Goal: Task Accomplishment & Management: Use online tool/utility

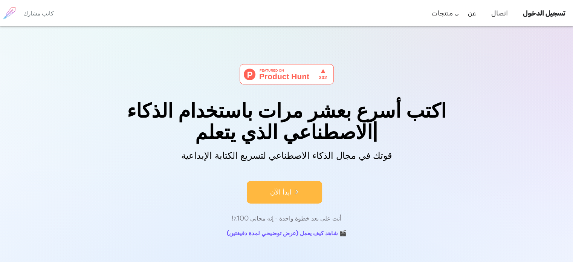
click at [279, 191] on font "ابدأ الآن" at bounding box center [280, 192] width 21 height 10
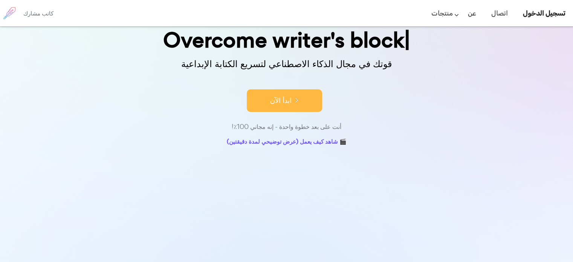
scroll to position [99, 0]
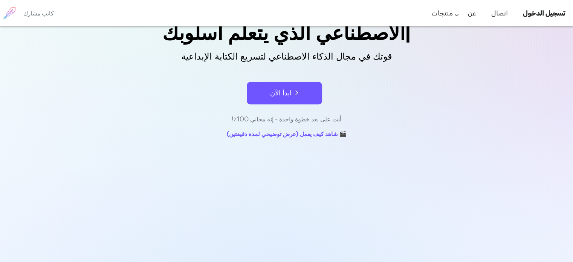
scroll to position [120, 0]
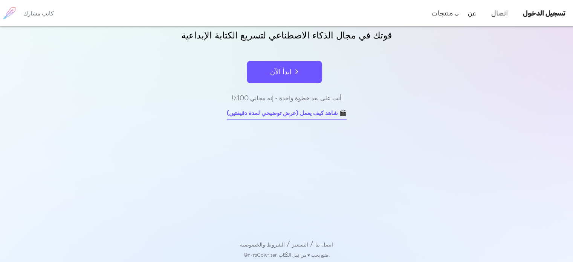
click at [266, 115] on font "🎬 شاهد كيف يعمل (عرض توضيحي لمدة دقيقتين)" at bounding box center [287, 112] width 120 height 9
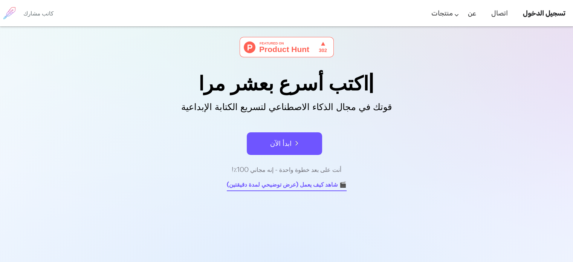
scroll to position [0, 0]
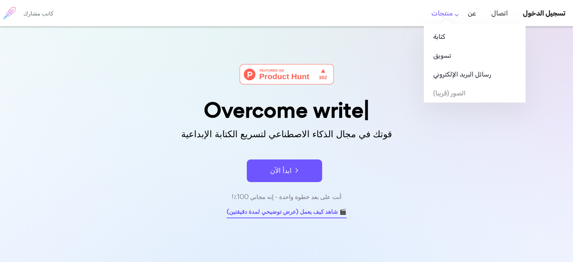
click at [453, 15] on link "منتجات" at bounding box center [441, 13] width 21 height 22
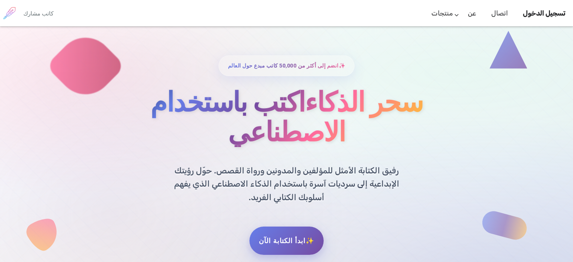
scroll to position [23, 0]
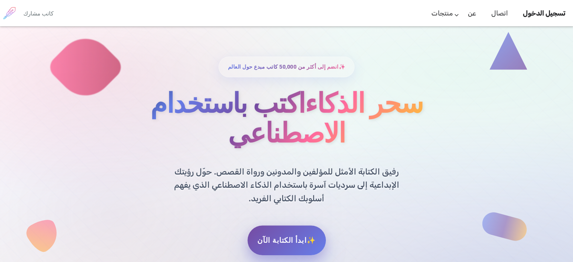
click at [280, 236] on font "✨ابدأ الكتابة الآن" at bounding box center [286, 240] width 58 height 8
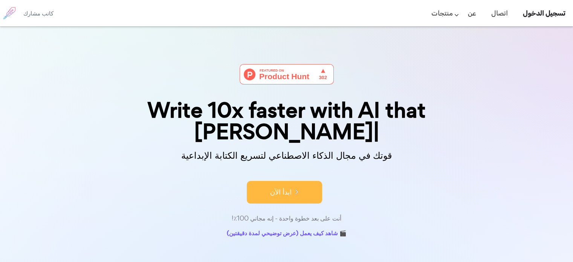
click at [283, 181] on button "ابدأ الآن" at bounding box center [284, 192] width 75 height 23
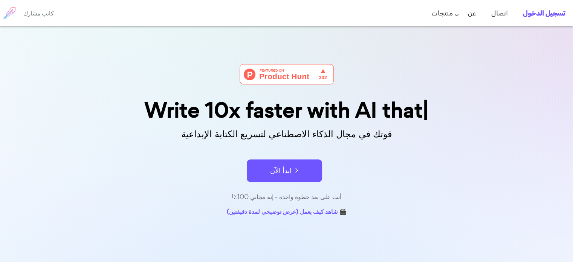
click at [535, 12] on font "تسجيل الدخول" at bounding box center [544, 13] width 43 height 8
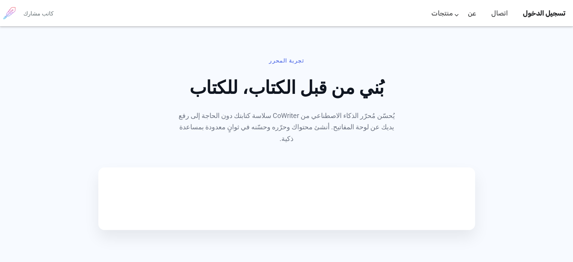
scroll to position [362, 0]
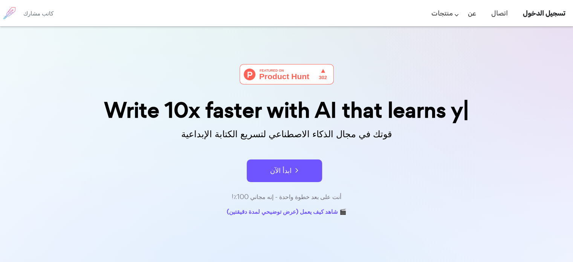
click at [286, 72] on img at bounding box center [287, 74] width 94 height 20
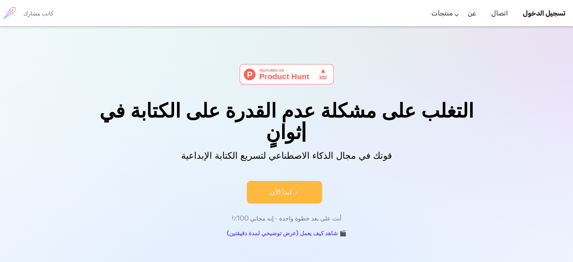
click at [283, 187] on font "ابدأ الآن" at bounding box center [280, 192] width 21 height 10
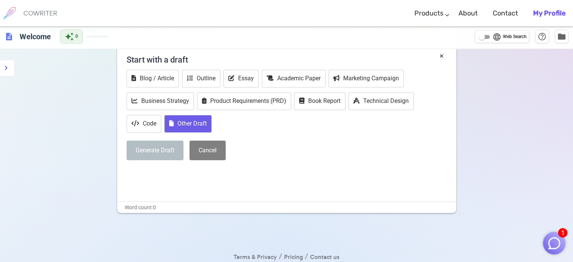
scroll to position [38, 0]
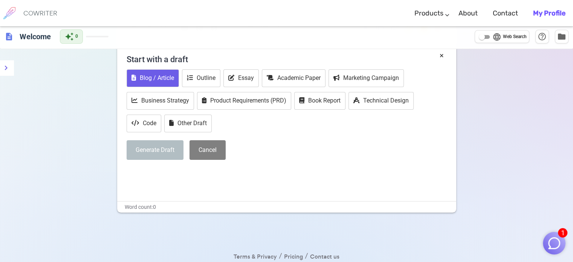
click at [148, 79] on button "Blog / Article" at bounding box center [153, 78] width 52 height 18
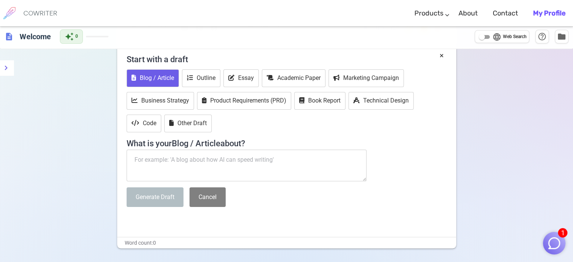
click at [143, 156] on textarea at bounding box center [247, 166] width 240 height 32
paste textarea "Design and Synthesis of Multifunctional Smart Hybrid Nanomaterials Based on Rar…"
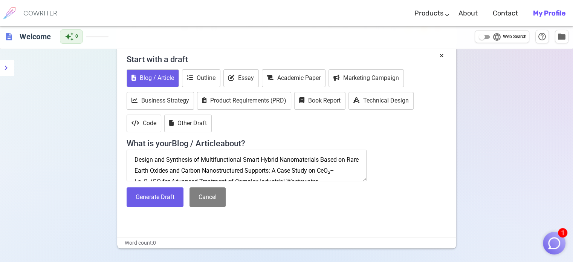
scroll to position [5, 0]
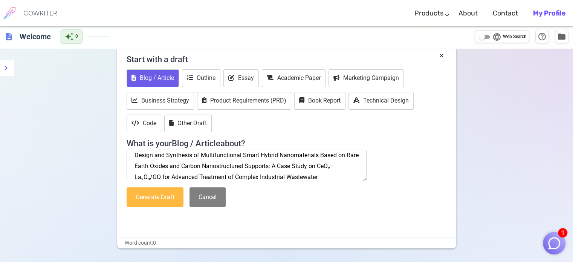
type textarea "Design and Synthesis of Multifunctional Smart Hybrid Nanomaterials Based on Rar…"
click at [151, 191] on button "Generate Draft" at bounding box center [155, 197] width 57 height 20
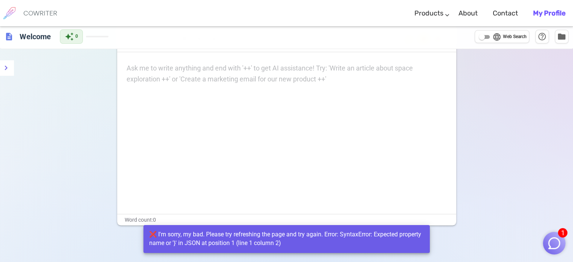
scroll to position [0, 0]
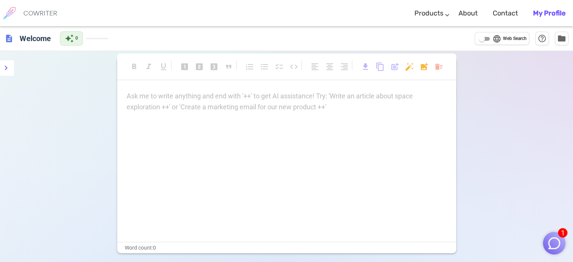
click at [137, 98] on p "Ask me to write anything and end with '++' to get AI assistance! Try: 'Write an…" at bounding box center [287, 96] width 320 height 11
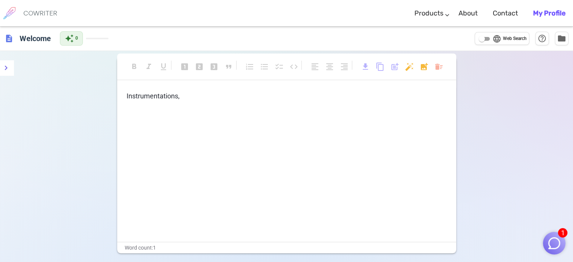
click at [125, 93] on div "Instrumentations ," at bounding box center [286, 166] width 339 height 151
click at [127, 93] on span "Instrumentations" at bounding box center [153, 96] width 52 height 8
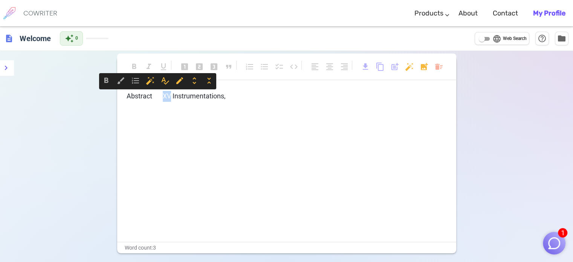
drag, startPoint x: 154, startPoint y: 91, endPoint x: 161, endPoint y: 92, distance: 6.9
click at [161, 92] on p "Abstract XV Instrumentations ," at bounding box center [287, 96] width 320 height 11
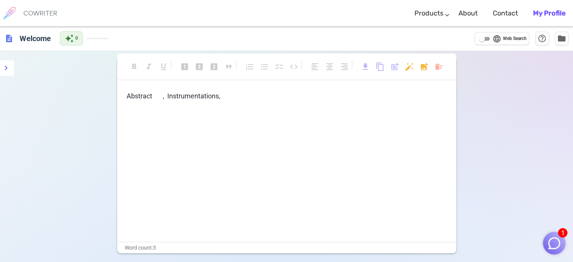
click at [176, 93] on span "Abstract , Instrumentations" at bounding box center [173, 96] width 92 height 8
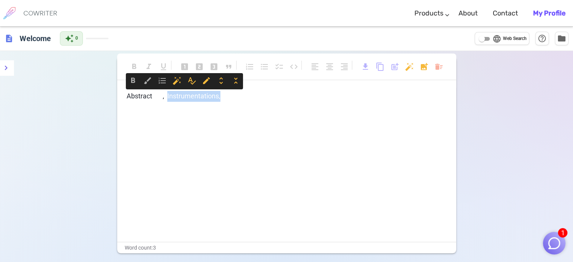
click at [176, 93] on span "Abstract , Instrumentations" at bounding box center [173, 96] width 92 height 8
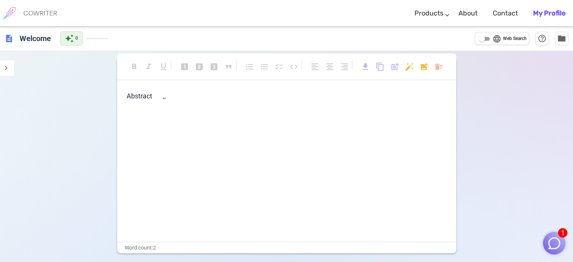
click at [164, 95] on p "Abstract , ," at bounding box center [287, 96] width 320 height 11
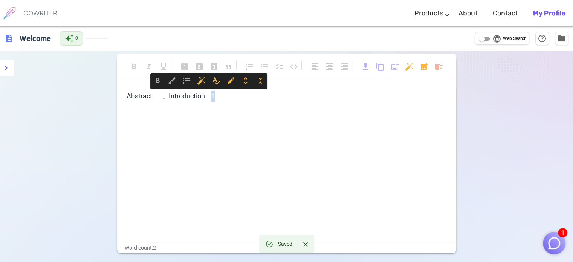
drag, startPoint x: 206, startPoint y: 93, endPoint x: 211, endPoint y: 93, distance: 4.5
click at [211, 93] on p "Abstract , , Introduction 1" at bounding box center [287, 96] width 320 height 11
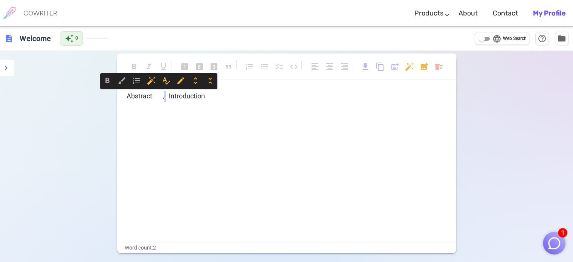
click at [164, 96] on span ", Introduction" at bounding box center [184, 96] width 41 height 8
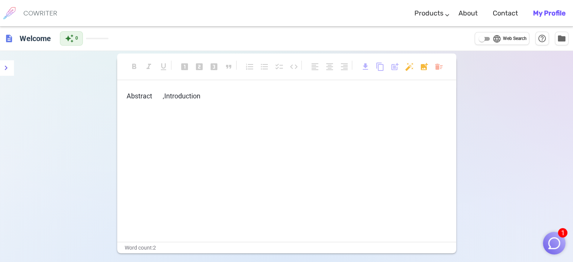
click at [200, 96] on span "Introduction" at bounding box center [182, 96] width 36 height 8
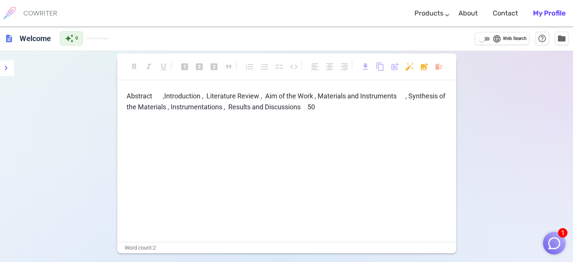
click at [315, 105] on span "Introduction , Literature Review , Aim of the Work , Materials and Instruments …" at bounding box center [287, 101] width 320 height 19
click at [299, 108] on span "Introduction , Literature Review , Aim of the Work , Materials and Instruments …" at bounding box center [287, 101] width 320 height 19
click at [342, 105] on p "Abstract , Introduction , Literature Review , Aim of the Work , Materials and I…" at bounding box center [287, 102] width 320 height 22
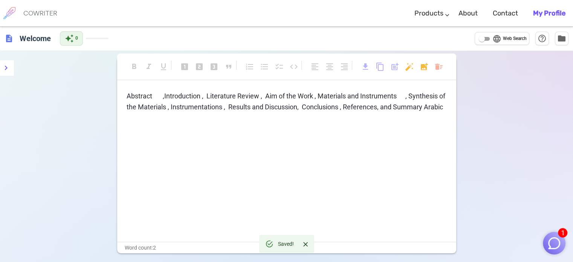
click at [435, 106] on span "Introduction , Literature Review , Aim of the Work , Materials and Instruments …" at bounding box center [287, 101] width 320 height 19
click at [136, 111] on span "Introduction , Literature Review , Aim of the Work , Materials and Instruments …" at bounding box center [287, 101] width 320 height 19
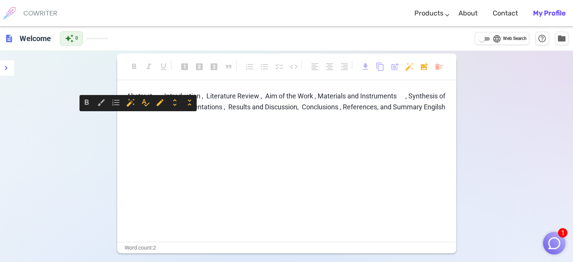
click at [135, 111] on span "Introduction , Literature Review , Aim of the Work , Materials and Instruments …" at bounding box center [287, 101] width 320 height 19
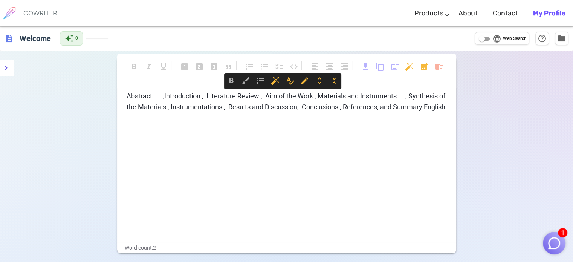
drag, startPoint x: 127, startPoint y: 95, endPoint x: 150, endPoint y: 113, distance: 29.0
click at [150, 113] on p "Abstract , Introduction , Literature Review , Aim of the Work , Materials and I…" at bounding box center [287, 102] width 320 height 22
copy p "Abstract , Introduction , Literature Review , Aim of the Work , Materials and I…"
click at [150, 111] on span "Introduction , Literature Review , Aim of the Work , Materials and Instruments …" at bounding box center [287, 101] width 320 height 19
drag, startPoint x: 127, startPoint y: 95, endPoint x: 152, endPoint y: 119, distance: 34.9
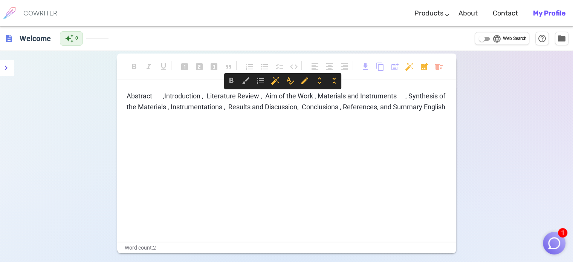
click at [152, 113] on p "Abstract , Introduction , Literature Review , Aim of the Work , Materials and I…" at bounding box center [287, 102] width 320 height 22
copy p "Abstract , Introduction , Literature Review , Aim of the Work , Materials and I…"
click at [227, 109] on span "Introduction , Literature Review , Aim of the Work , Materials and Instruments …" at bounding box center [287, 101] width 320 height 19
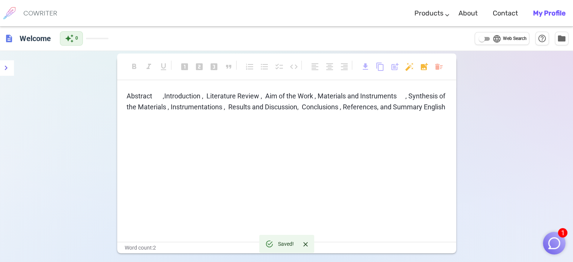
click at [157, 113] on p "Abstract , Introduction , Literature Review , Aim of the Work , Materials and I…" at bounding box center [287, 102] width 320 height 22
click at [378, 107] on span "Introduction , Literature Review , Aim of the Work , Materials and Instruments …" at bounding box center [287, 101] width 320 height 19
click at [386, 105] on span "Introduction , Literature Review , Aim of the Work , Materials and Instruments …" at bounding box center [287, 107] width 320 height 30
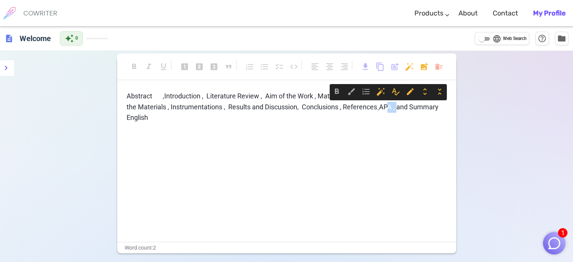
click at [386, 105] on span "Introduction , Literature Review , Aim of the Work , Materials and Instruments …" at bounding box center [287, 107] width 320 height 30
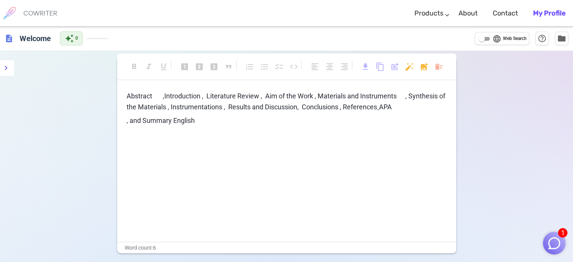
click at [553, 243] on img "button" at bounding box center [554, 243] width 14 height 14
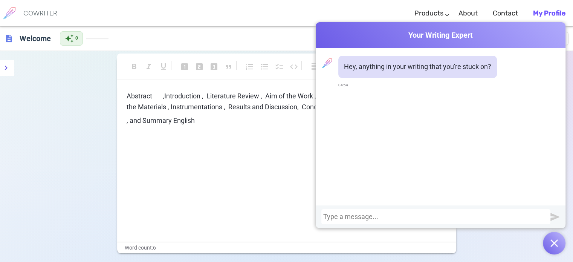
click at [285, 206] on div "Abstract , Introduction , Literature Review , Aim of the Work , Materials and I…" at bounding box center [286, 166] width 339 height 151
click at [553, 247] on button "button" at bounding box center [554, 243] width 23 height 23
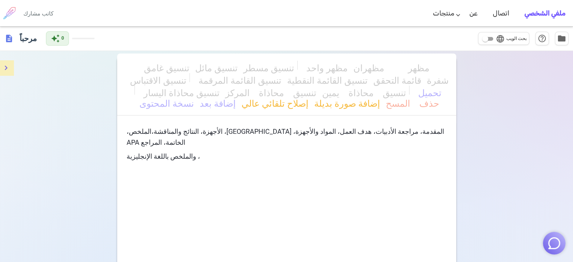
click at [2, 67] on icon "قائمة طعام" at bounding box center [6, 67] width 9 height 9
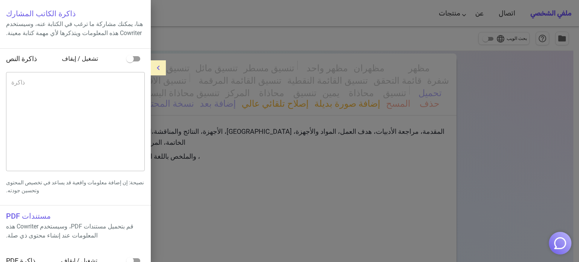
click at [202, 78] on div at bounding box center [289, 131] width 579 height 262
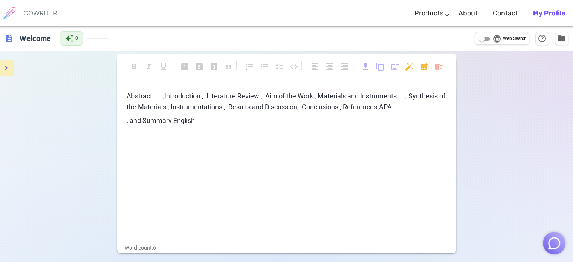
drag, startPoint x: 125, startPoint y: 120, endPoint x: 151, endPoint y: 120, distance: 26.4
click at [162, 119] on div "Abstract , Introduction , Literature Review , Aim of the Work , Materials and I…" at bounding box center [286, 166] width 339 height 151
click at [150, 120] on span ", and Summary English" at bounding box center [161, 120] width 68 height 8
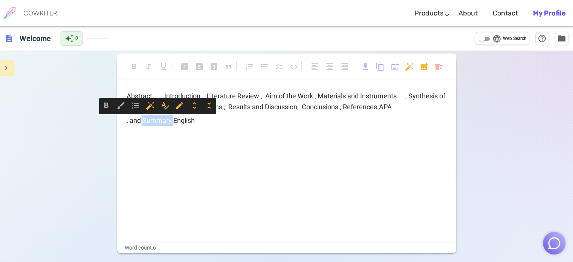
click at [150, 120] on span ", and Summary English" at bounding box center [161, 120] width 68 height 8
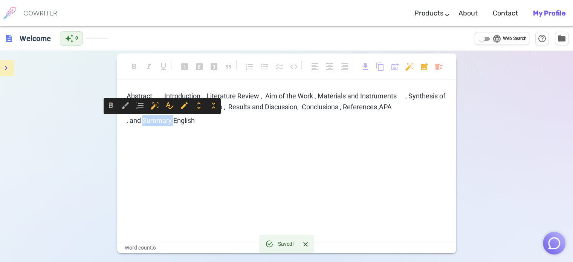
copy span ", and Summary English"
click at [398, 108] on span "Introduction , Literature Review , Aim of the Work , Materials and Instruments …" at bounding box center [287, 101] width 320 height 19
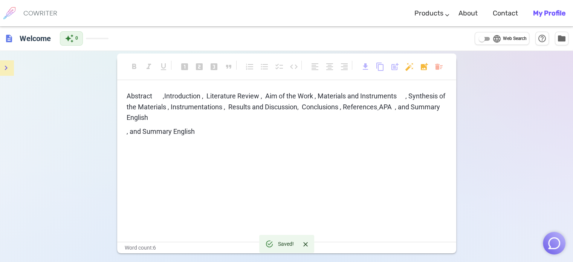
drag, startPoint x: 122, startPoint y: 132, endPoint x: 163, endPoint y: 133, distance: 41.1
click at [163, 133] on div "Abstract , Introduction , Literature Review , Aim of the Work , Materials and I…" at bounding box center [286, 166] width 339 height 151
click at [163, 133] on span ", and Summary English" at bounding box center [161, 131] width 68 height 8
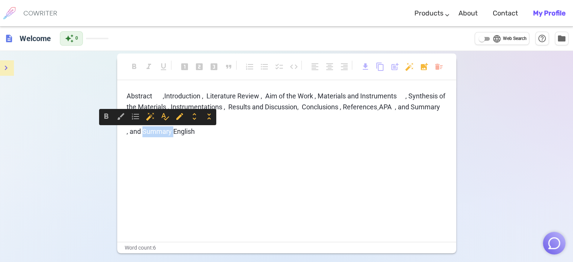
click at [163, 133] on span ", and Summary English" at bounding box center [161, 131] width 68 height 8
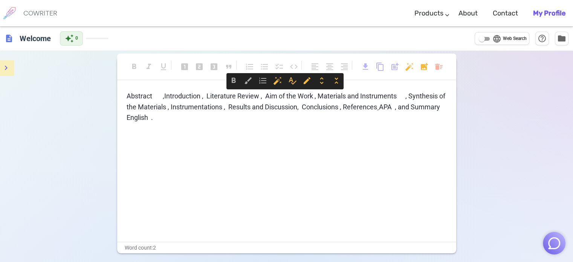
drag, startPoint x: 128, startPoint y: 93, endPoint x: 162, endPoint y: 116, distance: 40.4
click at [160, 119] on p "Abstract , Introduction , Literature Review , Aim of the Work , Materials and I…" at bounding box center [287, 107] width 320 height 32
copy p "Abstract , Introduction , Literature Review , Aim of the Work , Materials and I…"
click at [308, 83] on span "edit" at bounding box center [306, 80] width 9 height 9
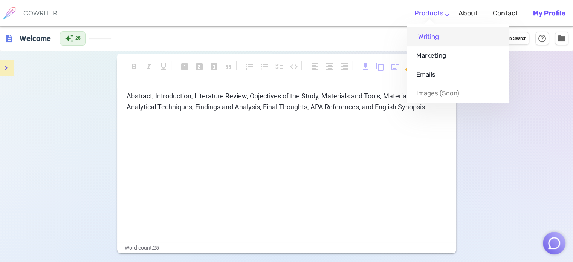
click at [426, 36] on link "Writing" at bounding box center [458, 36] width 102 height 19
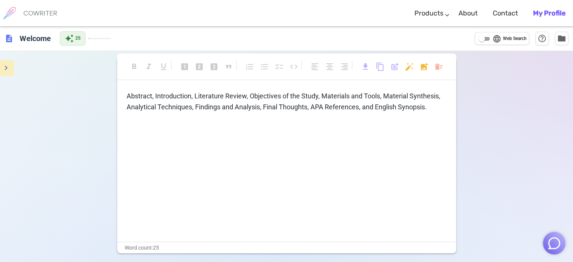
click at [541, 15] on b "My Profile" at bounding box center [549, 13] width 32 height 8
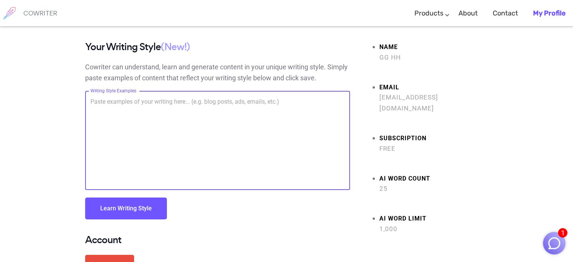
click at [110, 102] on textarea "Writing Style Examples" at bounding box center [217, 140] width 254 height 87
paste textarea "Abstract , Introduction , Literature Review , Aim of the Work , Materials and I…"
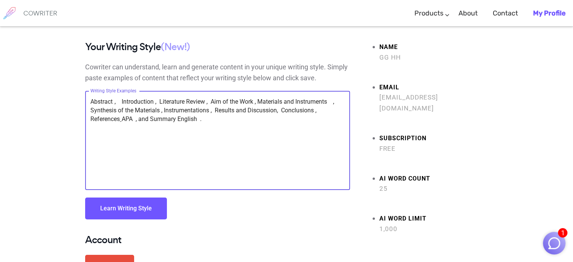
type textarea "Abstract , Introduction , Literature Review , Aim of the Work , Materials and I…"
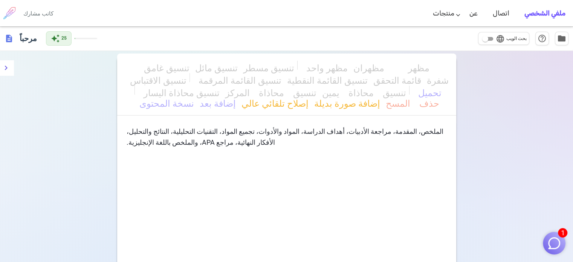
click at [30, 10] on font "كاتب مشارك" at bounding box center [38, 13] width 30 height 8
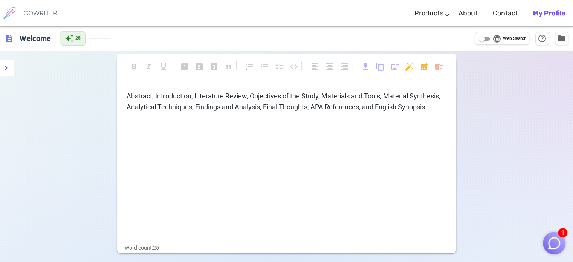
click at [434, 104] on p "Abstract, Introduction, Literature Review, Objectives of the Study, Materials a…" at bounding box center [287, 102] width 320 height 22
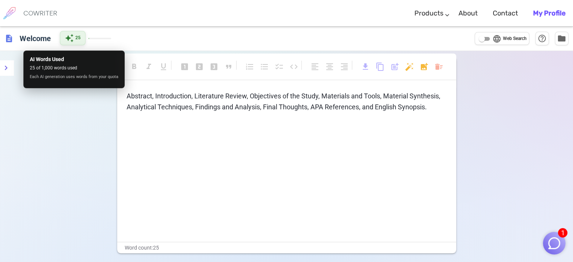
click at [71, 37] on span "auto_awesome" at bounding box center [69, 38] width 9 height 9
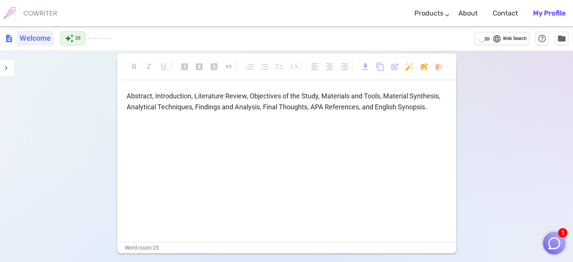
click at [35, 37] on h6 "Welcome" at bounding box center [35, 38] width 37 height 15
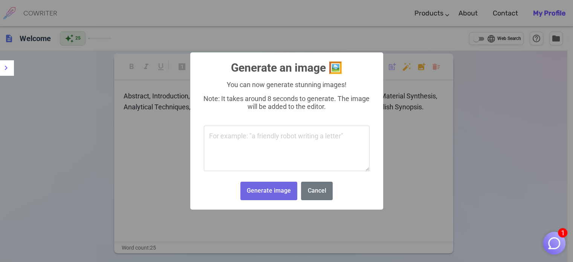
click at [423, 64] on body "1 COWRITER Products Writing Marketing Emails Images (soon) About Contact My Pro…" at bounding box center [286, 156] width 573 height 313
click at [316, 193] on button "Cancel" at bounding box center [317, 191] width 32 height 18
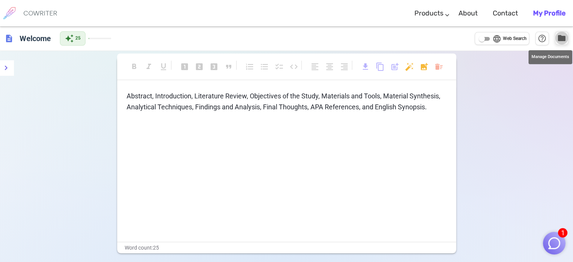
click at [562, 36] on span "folder" at bounding box center [561, 38] width 9 height 9
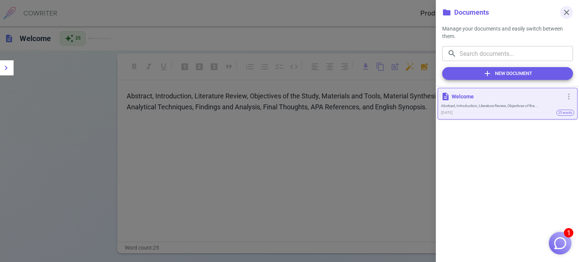
click at [571, 9] on button "close" at bounding box center [566, 12] width 13 height 13
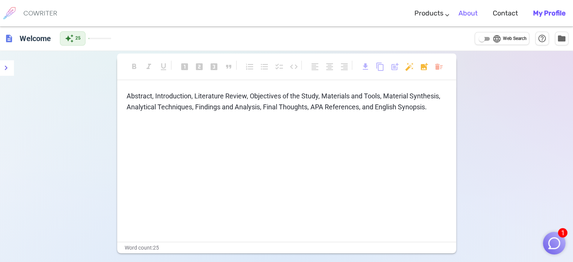
click at [469, 12] on link "About" at bounding box center [467, 13] width 19 height 22
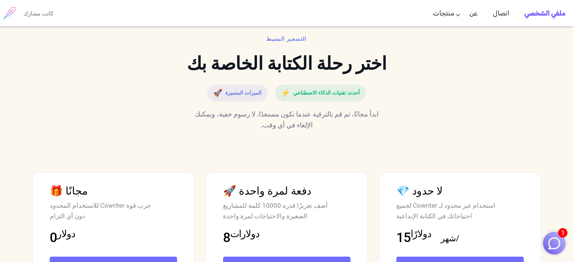
scroll to position [1557, 0]
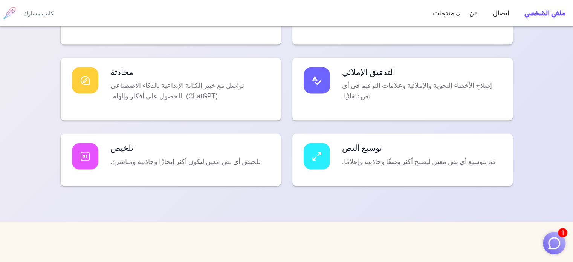
click at [85, 9] on img at bounding box center [85, 4] width 9 height 9
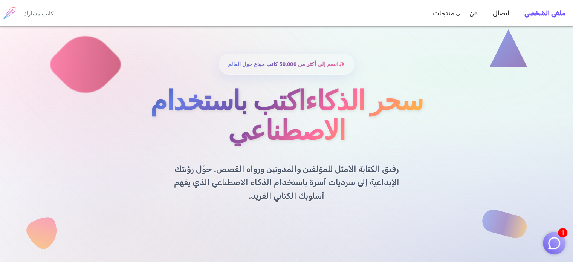
scroll to position [75, 0]
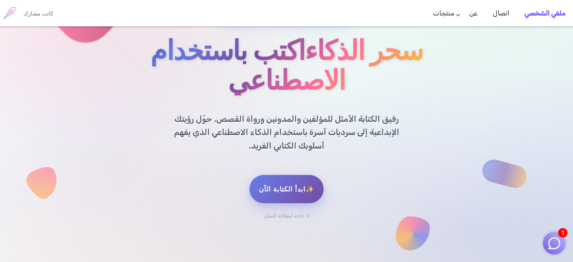
click at [286, 212] on font "لا حاجة لبطاقة ائتمان" at bounding box center [287, 215] width 46 height 6
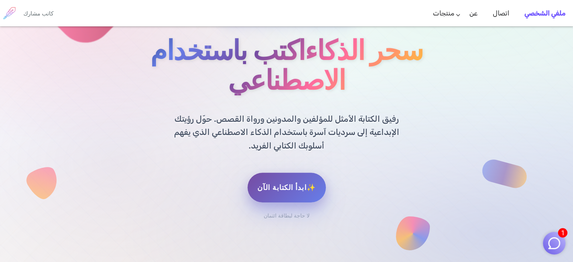
click at [288, 173] on link "✨ابدأ الكتابة الآن" at bounding box center [286, 188] width 78 height 30
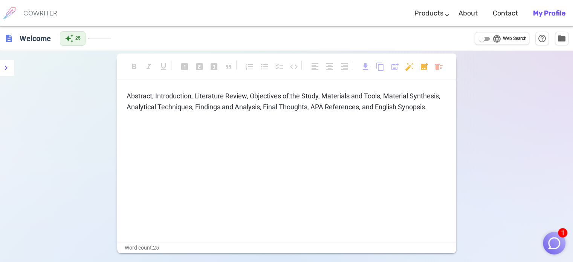
click at [173, 98] on span "Abstract, Introduction, Literature Review, Objectives of the Study, Materials a…" at bounding box center [284, 101] width 315 height 19
click at [274, 151] on div "Abstract, Introduction, Literature Review, Objectives of the Study, Materials a…" at bounding box center [286, 166] width 339 height 151
click at [6, 71] on icon "menu" at bounding box center [6, 67] width 9 height 9
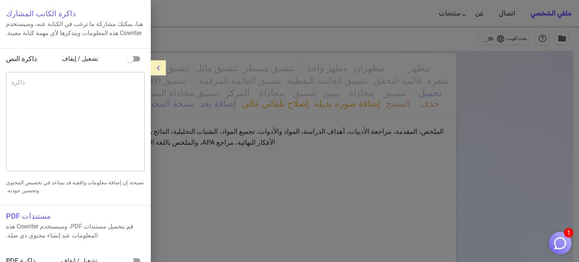
click at [188, 93] on div at bounding box center [289, 131] width 579 height 262
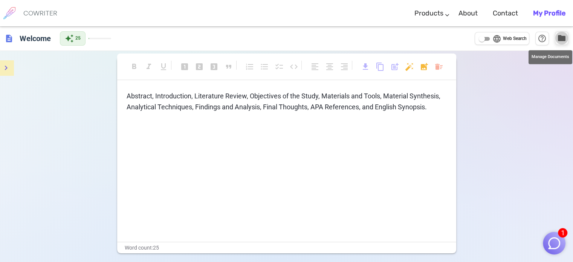
click at [563, 35] on span "folder" at bounding box center [561, 38] width 9 height 9
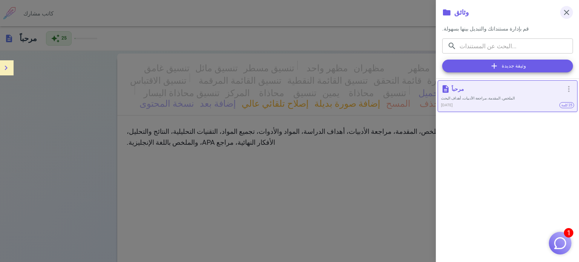
click at [570, 9] on span "close" at bounding box center [566, 12] width 9 height 9
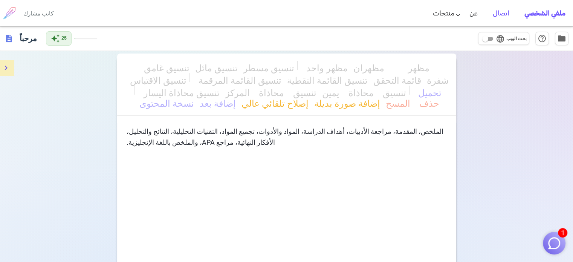
click at [505, 10] on font "اتصال" at bounding box center [501, 13] width 17 height 8
click at [514, 72] on div "تنسيق غامق تنسيق مائل تنسيق مسطر مظهر واحد مظهران مظهر_3 تنسيق الاقتباس تنسيق ا…" at bounding box center [286, 200] width 573 height 298
click at [557, 16] on font "ملفي الشخصي" at bounding box center [544, 13] width 41 height 8
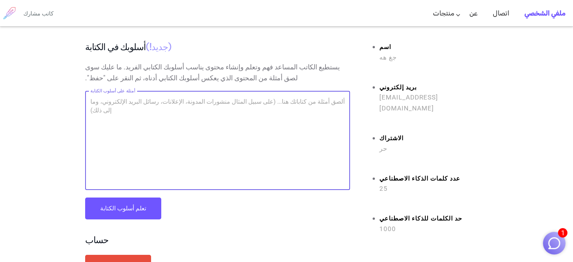
click at [126, 106] on textarea "أمثلة على أسلوب الكتابة" at bounding box center [217, 140] width 254 height 87
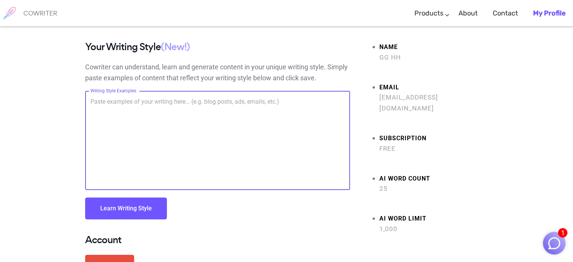
click at [105, 97] on textarea "Writing Style Examples" at bounding box center [217, 140] width 254 height 87
type textarea "T"
paste textarea "Design and Synthesis of Multifunctional Smart Hybrid Nanomaterials Based on Rar…"
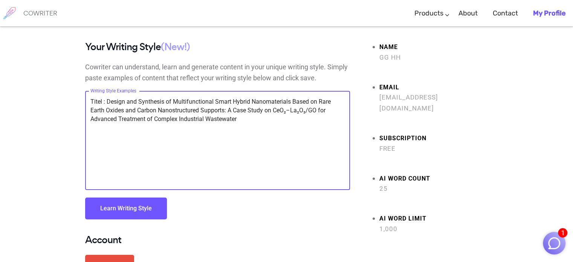
type textarea "Titel : Design and Synthesis of Multifunctional Smart Hybrid Nanomaterials Base…"
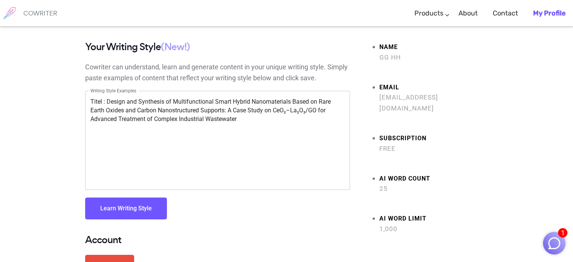
click at [123, 207] on button "Learn Writing Style" at bounding box center [126, 208] width 82 height 22
click at [99, 99] on textarea "Titel : Design and Synthesis of Multifunctional Smart Hybrid Nanomaterials Base…" at bounding box center [217, 140] width 254 height 87
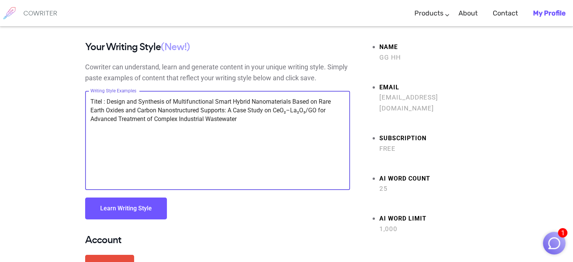
click at [99, 99] on textarea "Titel : Design and Synthesis of Multifunctional Smart Hybrid Nanomaterials Base…" at bounding box center [217, 140] width 254 height 87
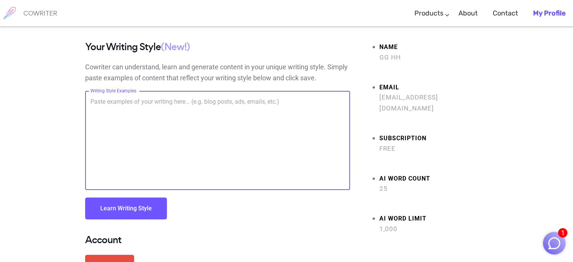
paste textarea "Design and Synthesis of Multifunctional Smart Hybrid Nanomaterials Based on Rar…"
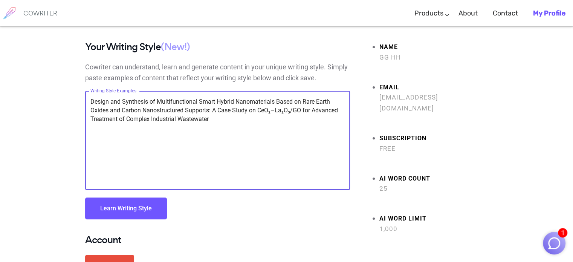
type textarea "Design and Synthesis of Multifunctional Smart Hybrid Nanomaterials Based on Rar…"
click at [131, 206] on button "Learn Writing Style" at bounding box center [126, 208] width 82 height 22
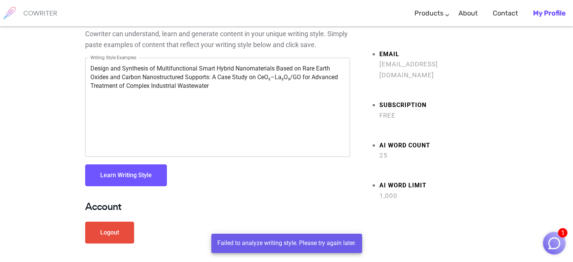
scroll to position [73, 0]
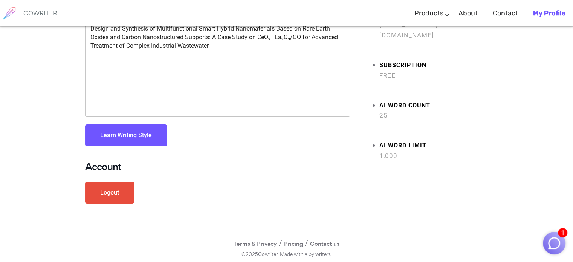
click at [96, 190] on link "Logout" at bounding box center [109, 193] width 49 height 22
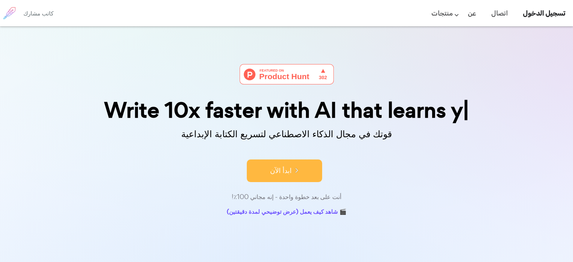
click at [283, 178] on form "ابدأ الآن" at bounding box center [286, 167] width 377 height 26
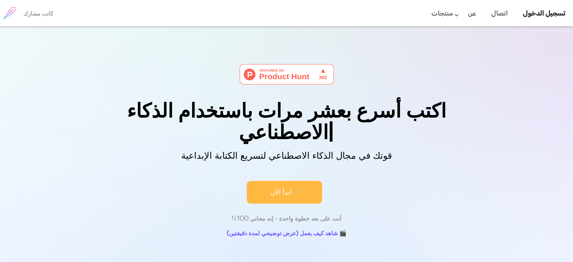
click at [289, 214] on font "أنت على بعد خطوة واحدة - إنه مجاني 100٪!" at bounding box center [287, 218] width 110 height 9
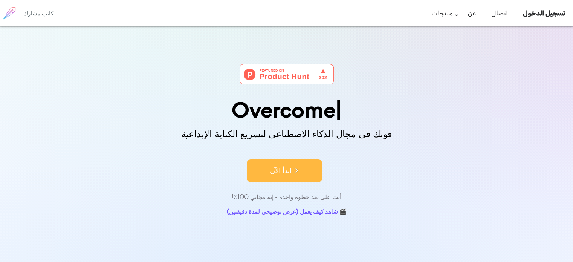
click at [284, 171] on font "ابدأ الآن" at bounding box center [280, 170] width 21 height 10
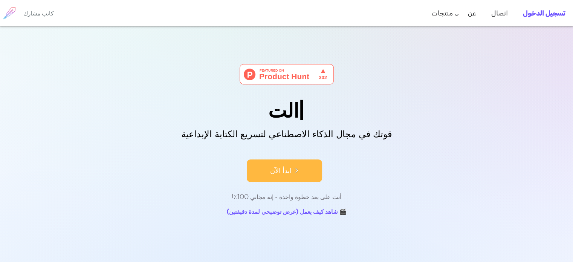
click at [533, 15] on font "تسجيل الدخول" at bounding box center [544, 13] width 43 height 8
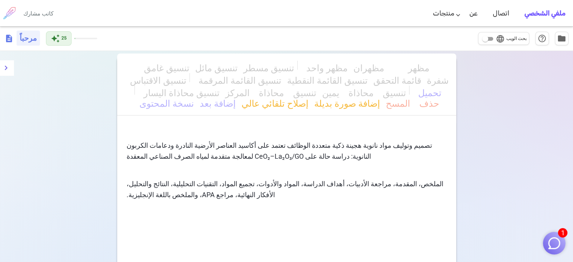
click at [19, 39] on h6 "مرحباً" at bounding box center [28, 38] width 23 height 15
click at [19, 39] on input "Welcome" at bounding box center [62, 38] width 90 height 14
type input "Abstract, Introduction, Literature Review, Objectives of the Study, Materials a…"
click at [474, 13] on font "عن" at bounding box center [473, 13] width 8 height 8
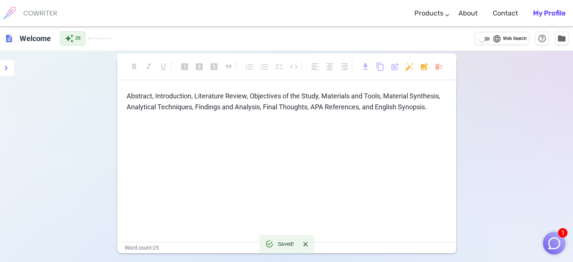
click at [169, 113] on p "Abstract, Introduction, Literature Review, Objectives of the Study, Materials a…" at bounding box center [287, 102] width 320 height 22
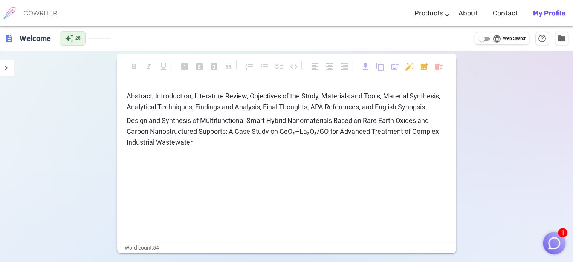
click at [359, 113] on p "Abstract, Introduction, Literature Review, Objectives of the Study, Materials a…" at bounding box center [287, 102] width 320 height 22
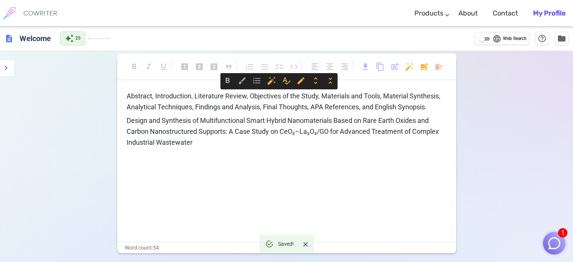
drag, startPoint x: 139, startPoint y: 94, endPoint x: 158, endPoint y: 114, distance: 27.7
click at [158, 111] on span "Abstract, Introduction, Literature Review, Objectives of the Study, Materials a…" at bounding box center [284, 101] width 315 height 19
copy span "Abstract, Introduction, Literature Review, Objectives of the Study, Materials a…"
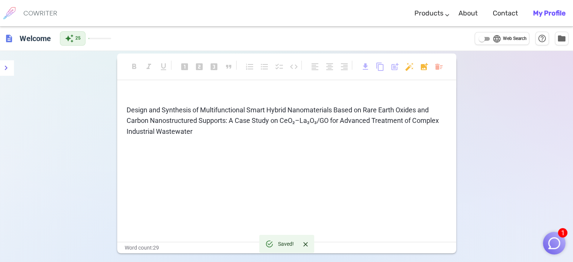
click at [191, 130] on span "Design and Synthesis of Multifunctional Smart Hybrid Nanomaterials Based on Rar…" at bounding box center [284, 121] width 314 height 30
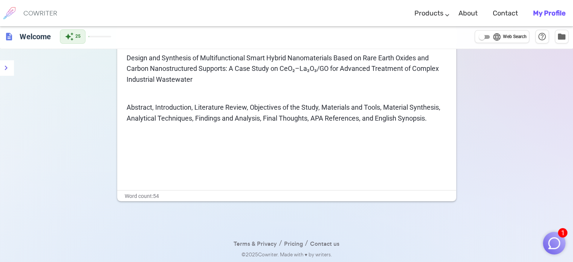
scroll to position [52, 0]
click at [487, 35] on input "language Web Search" at bounding box center [481, 36] width 27 height 9
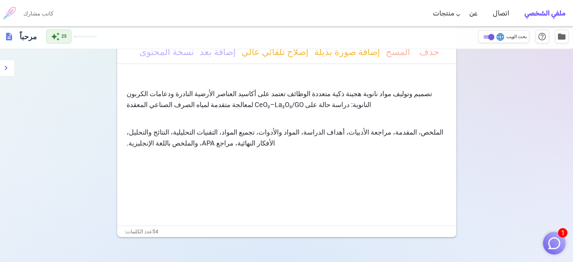
click at [488, 35] on input "language بحث الويب" at bounding box center [491, 36] width 27 height 9
click at [490, 36] on input "language بحث الويب" at bounding box center [485, 36] width 27 height 9
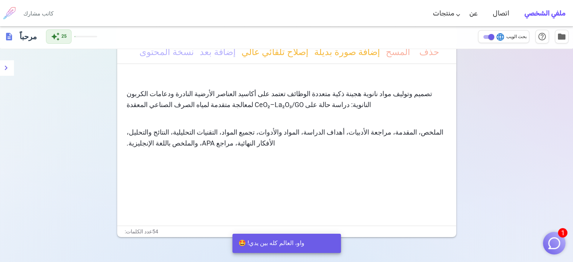
click at [484, 38] on input "language بحث الويب" at bounding box center [491, 36] width 27 height 9
checkbox input "false"
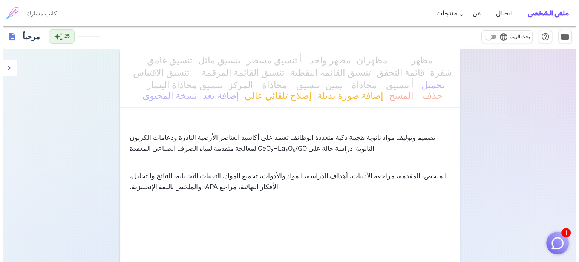
scroll to position [0, 0]
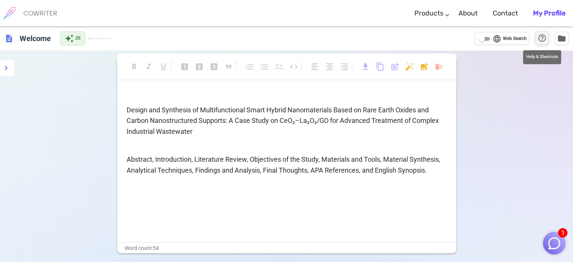
click at [541, 39] on span "help_outline" at bounding box center [542, 38] width 9 height 9
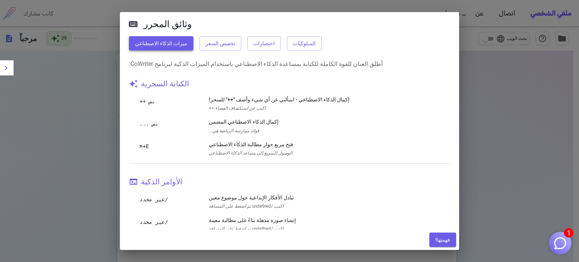
click at [166, 44] on font "ميزات الذكاء الاصطناعي" at bounding box center [161, 43] width 52 height 6
drag, startPoint x: 450, startPoint y: 239, endPoint x: 425, endPoint y: 221, distance: 30.5
click at [449, 238] on button "فهمتها!" at bounding box center [442, 239] width 27 height 14
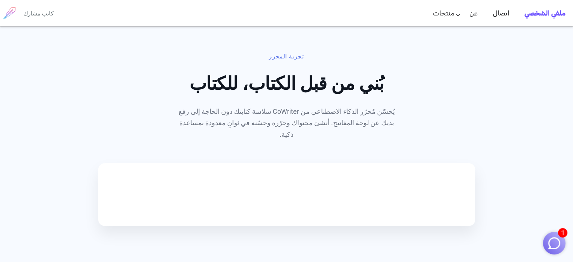
scroll to position [377, 0]
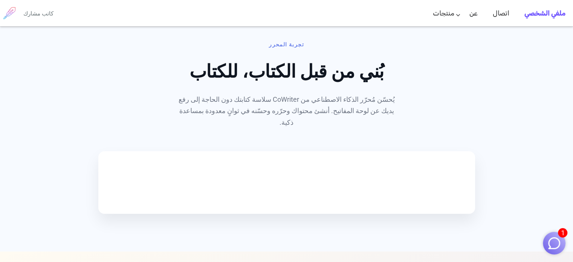
click at [157, 154] on video at bounding box center [156, 181] width 113 height 57
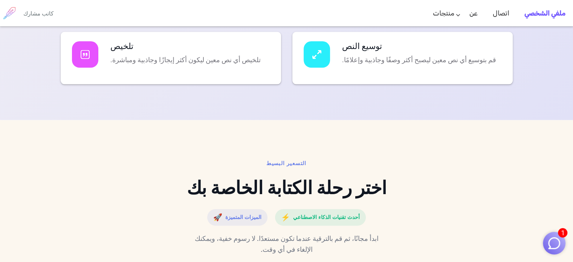
scroll to position [1808, 0]
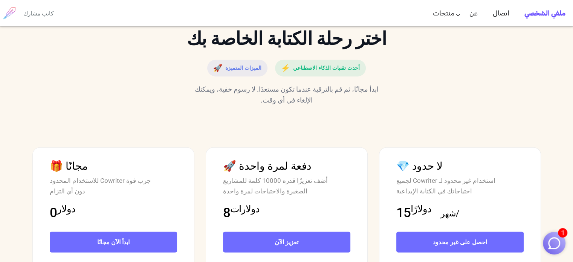
click at [314, 71] on font "أحدث تقنيات الذكاء الاصطناعي" at bounding box center [326, 68] width 67 height 6
click at [250, 74] on span "الميزات المتميزة" at bounding box center [243, 68] width 36 height 11
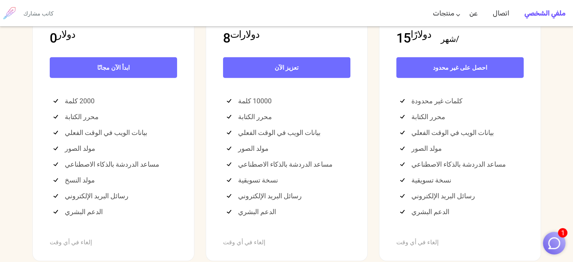
scroll to position [1996, 0]
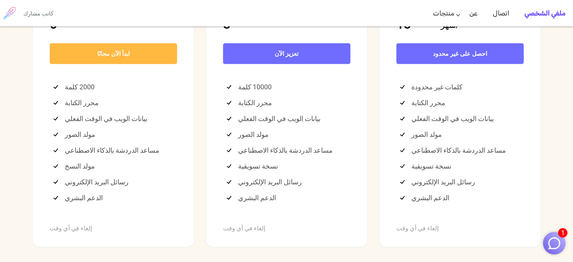
click at [133, 64] on link "ابدأ الآن مجانًا" at bounding box center [113, 53] width 127 height 21
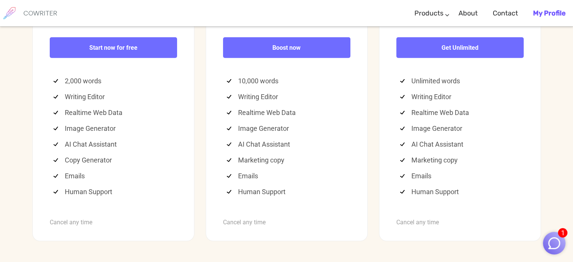
scroll to position [1961, 0]
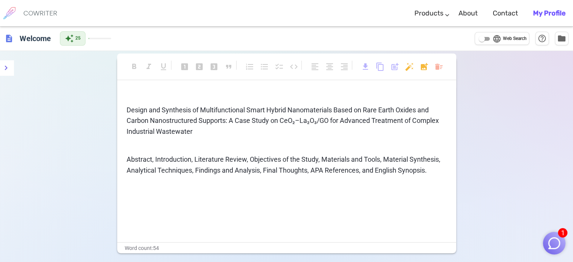
click at [431, 174] on p "Abstract, Introduction, Literature Review, Objectives of the Study, Materials a…" at bounding box center [287, 165] width 320 height 22
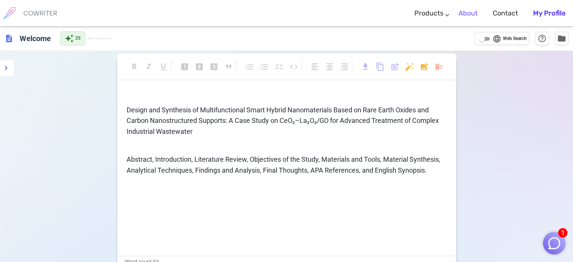
click at [472, 9] on link "About" at bounding box center [467, 13] width 19 height 22
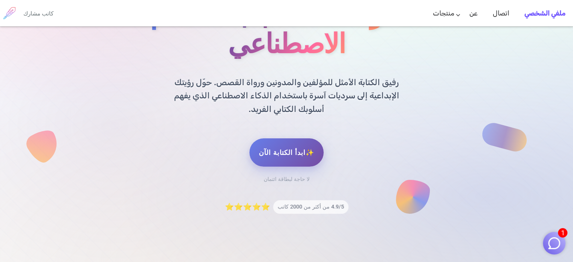
scroll to position [113, 0]
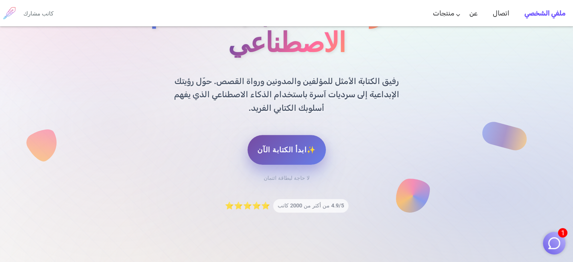
click at [285, 145] on font "✨ابدأ الكتابة الآن" at bounding box center [286, 149] width 58 height 8
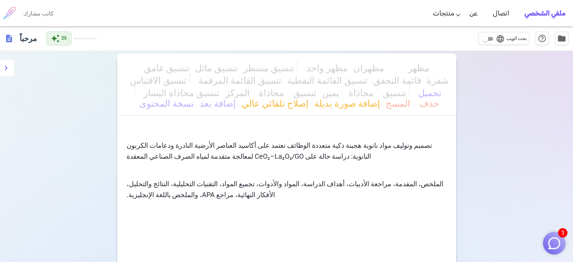
click at [45, 6] on div "كاتب مشارك" at bounding box center [38, 13] width 30 height 26
click at [45, 10] on font "كاتب مشارك" at bounding box center [38, 13] width 30 height 8
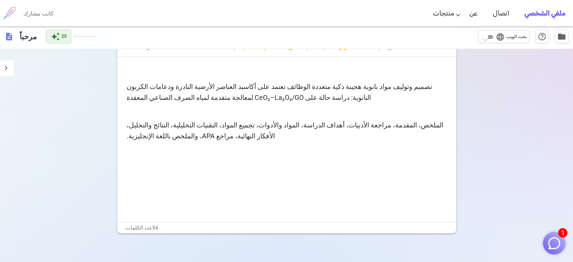
scroll to position [90, 0]
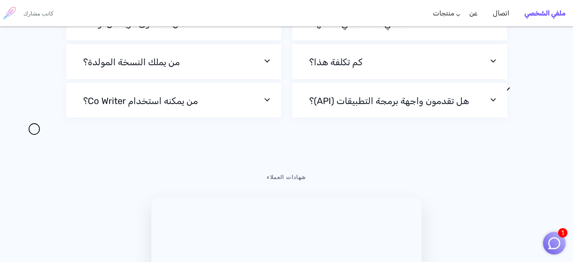
scroll to position [2486, 0]
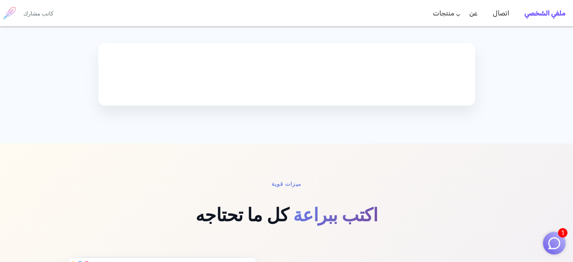
scroll to position [385, 0]
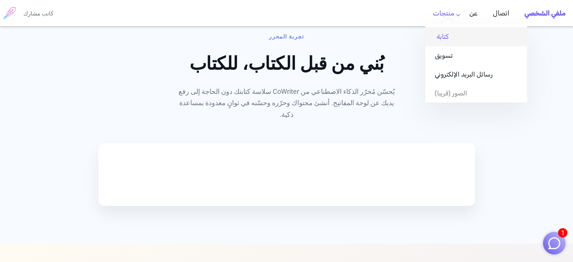
click at [440, 38] on font "كتابة" at bounding box center [443, 37] width 12 height 8
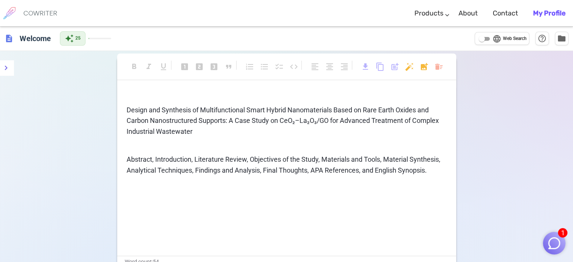
click at [165, 141] on p "﻿" at bounding box center [287, 145] width 320 height 11
click at [507, 12] on link "Contact" at bounding box center [505, 13] width 25 height 22
click at [421, 116] on span "Design and Synthesis of Multifunctional Smart Hybrid Nanomaterials Based on Rar…" at bounding box center [284, 121] width 314 height 30
click at [545, 11] on b "My Profile" at bounding box center [549, 13] width 32 height 8
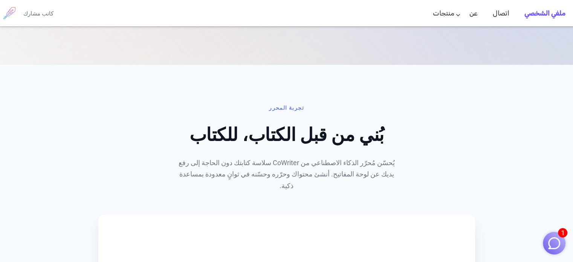
scroll to position [347, 0]
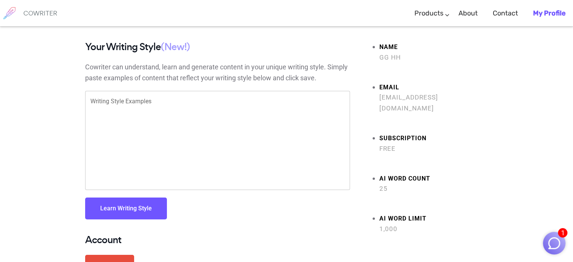
click at [102, 106] on textarea "Writing Style Examples" at bounding box center [217, 140] width 254 height 87
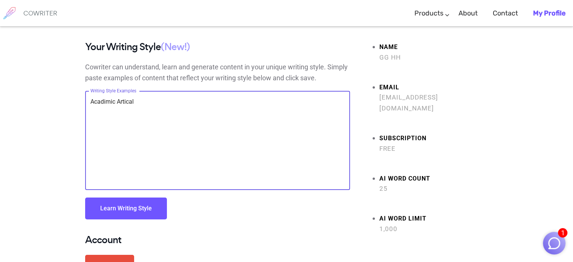
type textarea "Acadimic Artical"
click at [145, 208] on button "Learn Writing Style" at bounding box center [126, 208] width 82 height 22
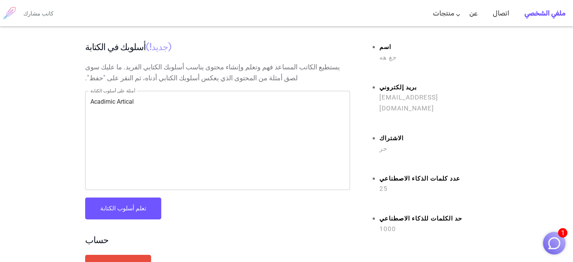
click at [122, 210] on font "تعلم أسلوب الكتابة" at bounding box center [123, 208] width 46 height 7
click at [385, 55] on font "جغ هه" at bounding box center [388, 57] width 18 height 8
click at [383, 47] on font "اسم" at bounding box center [385, 46] width 12 height 7
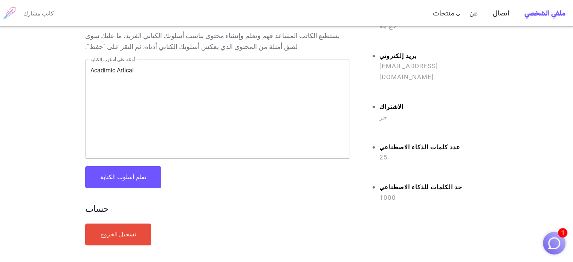
scroll to position [73, 0]
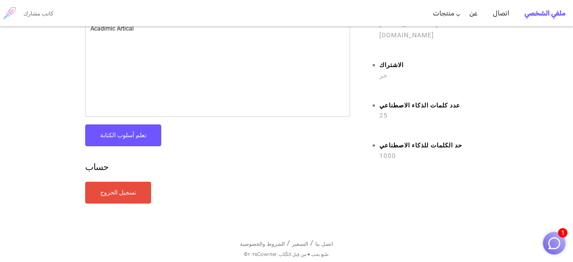
click at [116, 193] on font "تسجيل الخروج" at bounding box center [118, 192] width 36 height 7
